Goal: Task Accomplishment & Management: Complete application form

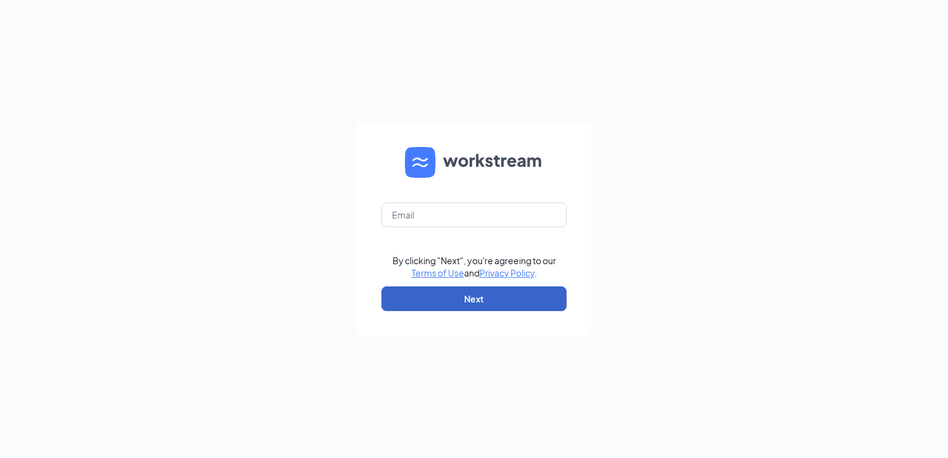
click at [453, 297] on button "Next" at bounding box center [473, 298] width 185 height 25
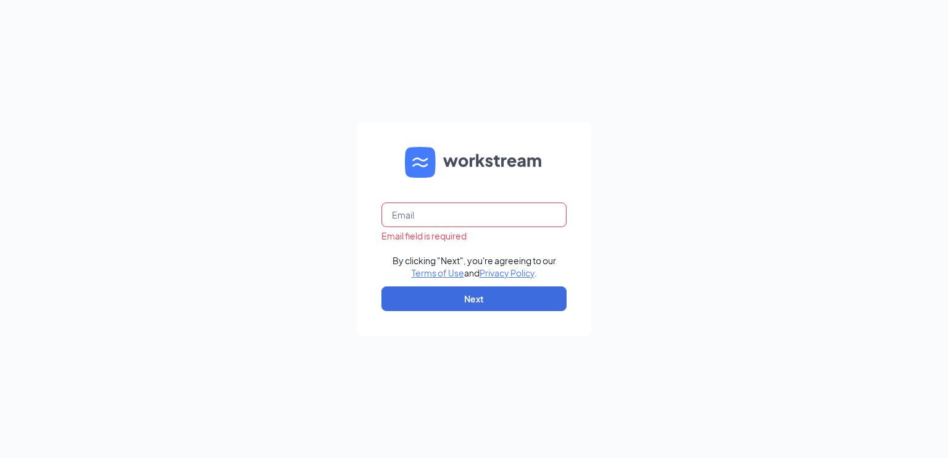
click at [444, 230] on div "Email field is required" at bounding box center [473, 236] width 185 height 12
click at [448, 220] on input "text" at bounding box center [473, 214] width 185 height 25
type input "[EMAIL_ADDRESS][DOMAIN_NAME]"
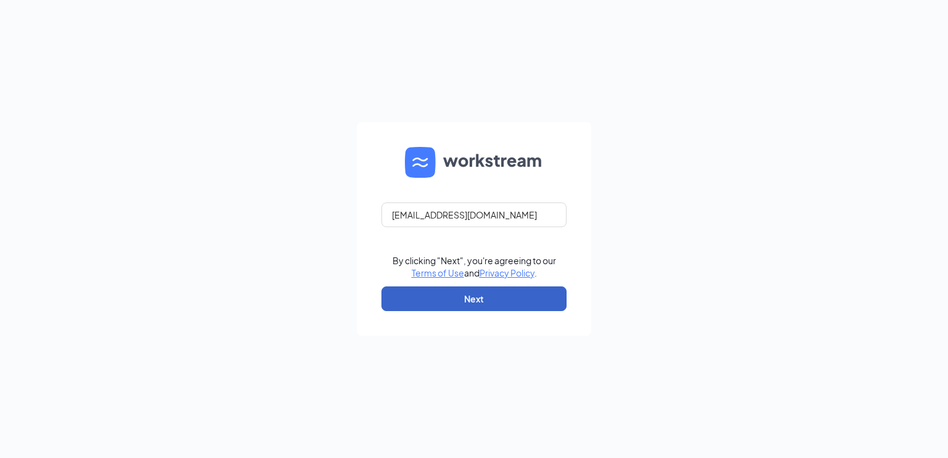
click at [410, 299] on button "Next" at bounding box center [473, 298] width 185 height 25
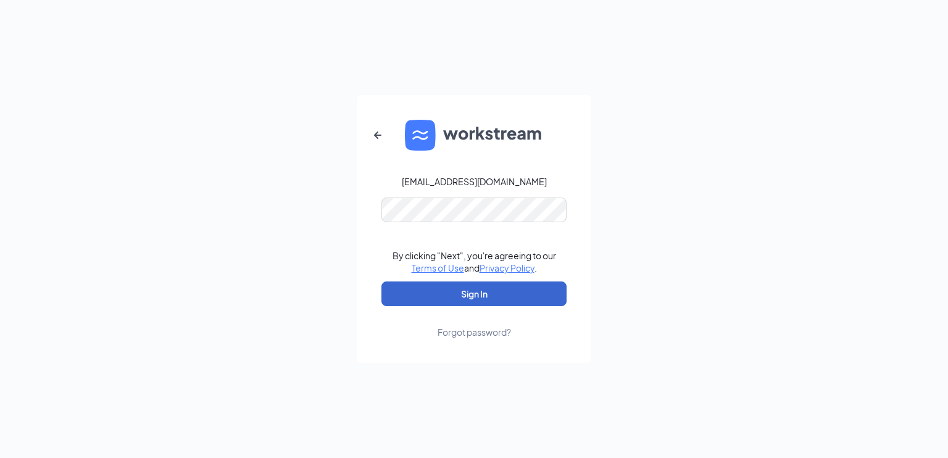
click at [410, 299] on button "Sign In" at bounding box center [473, 293] width 185 height 25
click at [463, 289] on button "Sign In" at bounding box center [473, 293] width 185 height 25
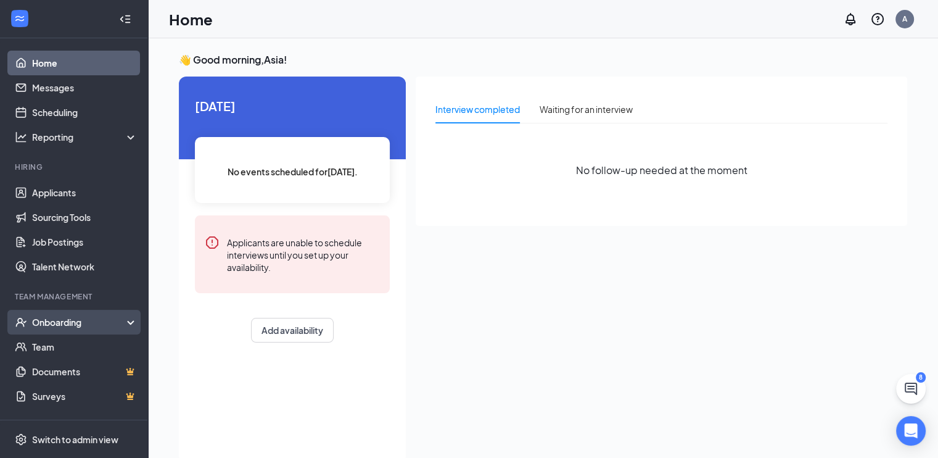
click at [62, 329] on div "Onboarding" at bounding box center [74, 322] width 148 height 25
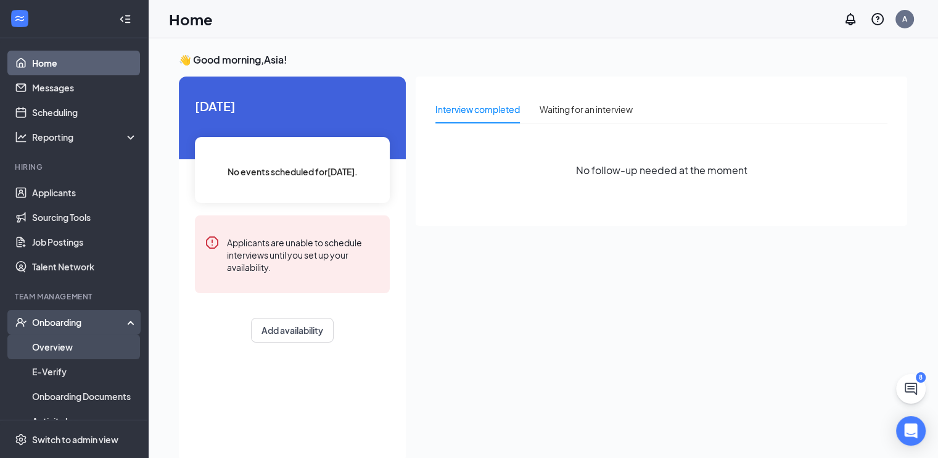
click at [59, 341] on link "Overview" at bounding box center [84, 346] width 105 height 25
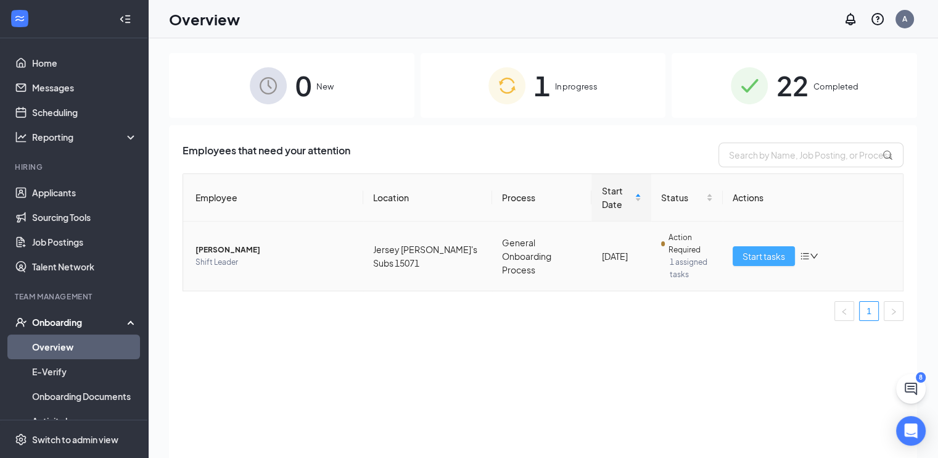
click at [763, 258] on span "Start tasks" at bounding box center [764, 256] width 43 height 14
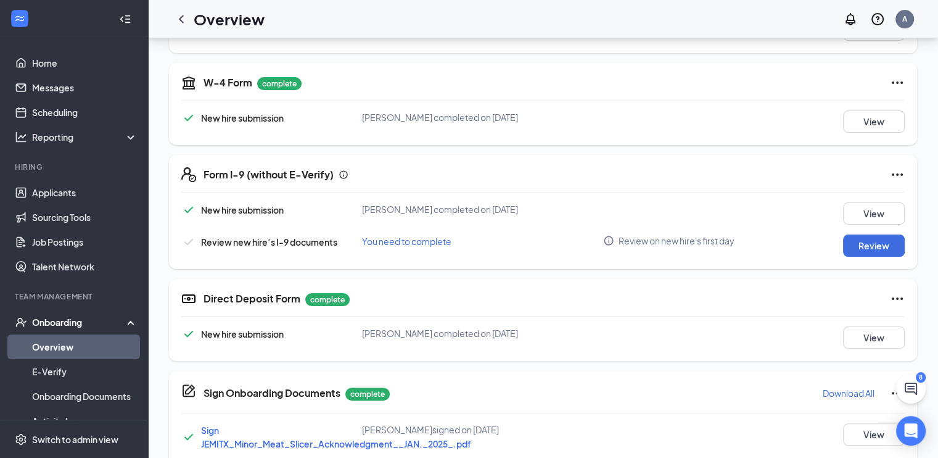
scroll to position [267, 0]
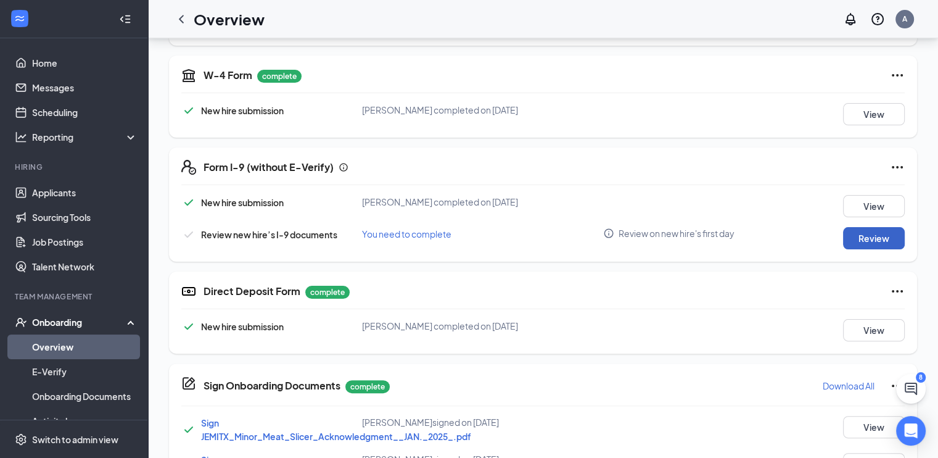
click at [859, 242] on button "Review" at bounding box center [874, 238] width 62 height 22
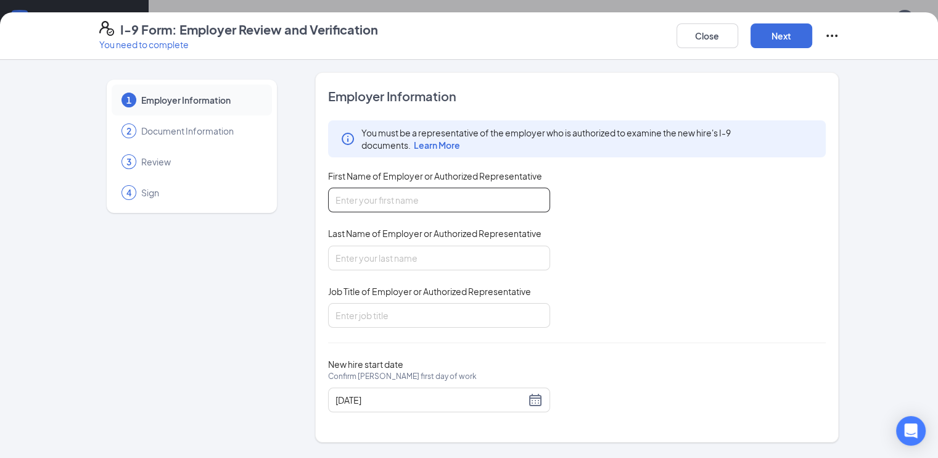
click at [379, 191] on input "First Name of Employer or Authorized Representative" at bounding box center [439, 200] width 222 height 25
click at [738, 36] on button "Close" at bounding box center [708, 35] width 62 height 25
